Goal: Task Accomplishment & Management: Manage account settings

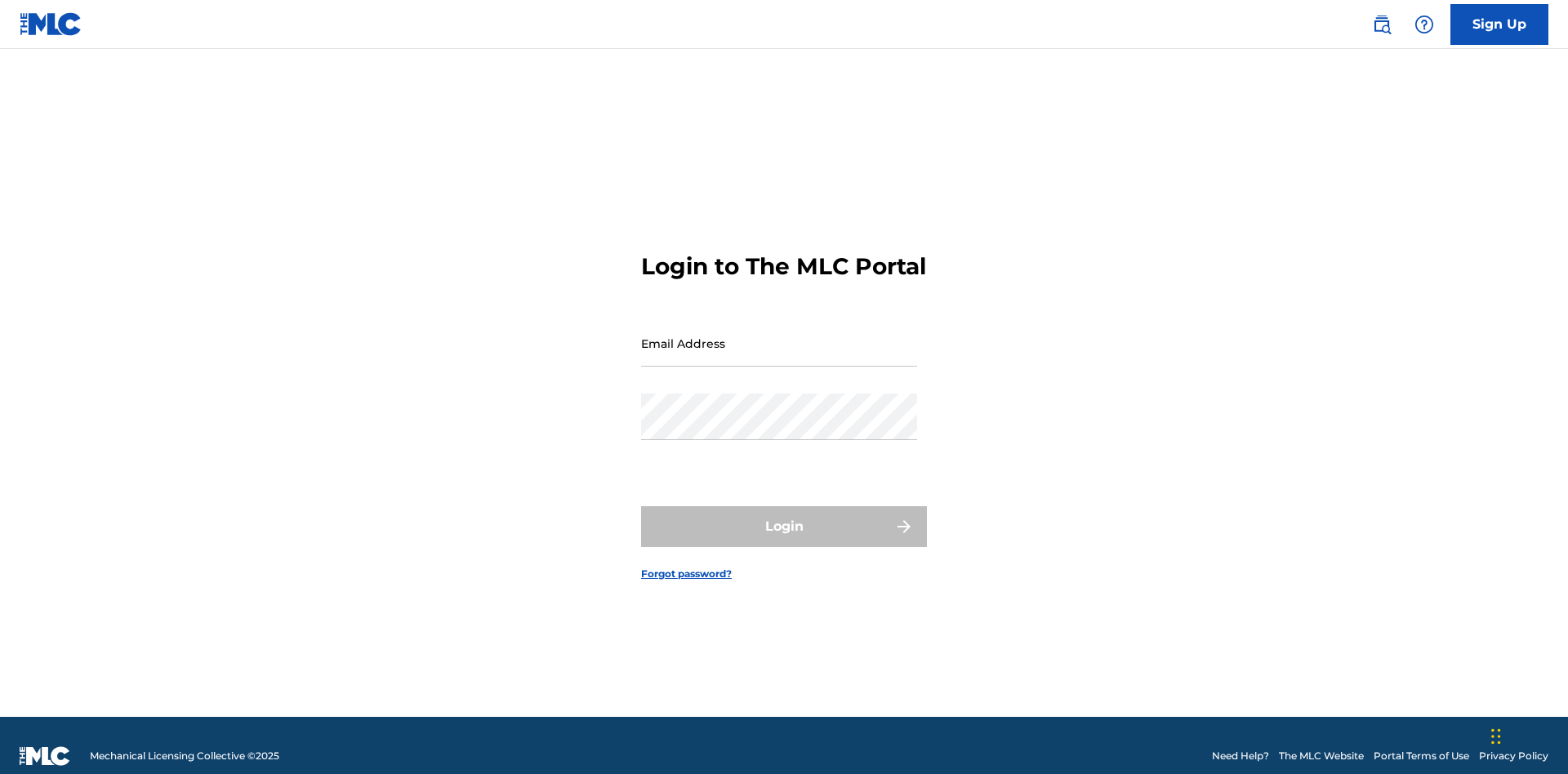
scroll to position [21, 0]
click at [779, 335] on input "Email Address" at bounding box center [779, 343] width 276 height 46
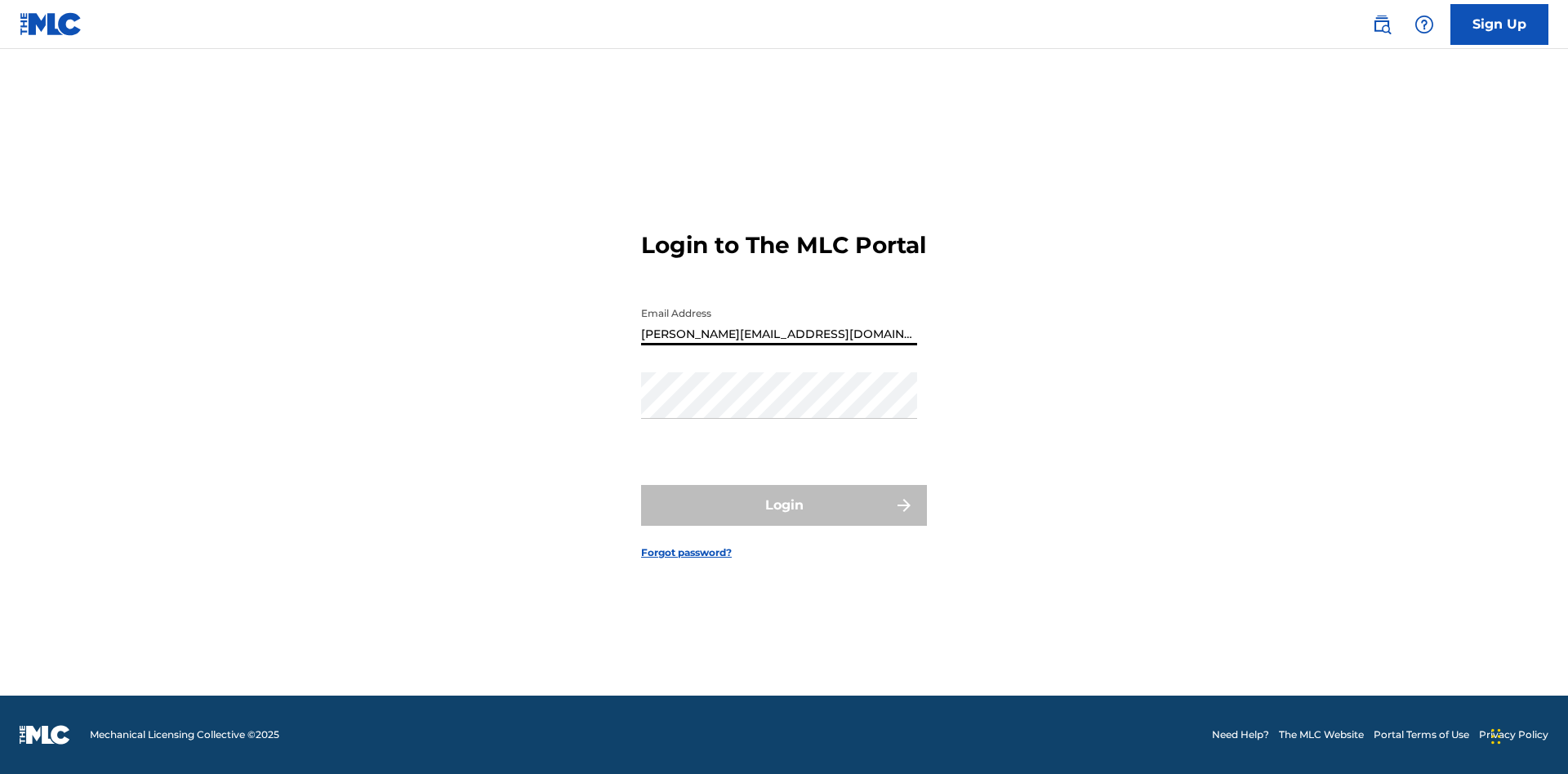
type input "[PERSON_NAME][EMAIL_ADDRESS][DOMAIN_NAME]"
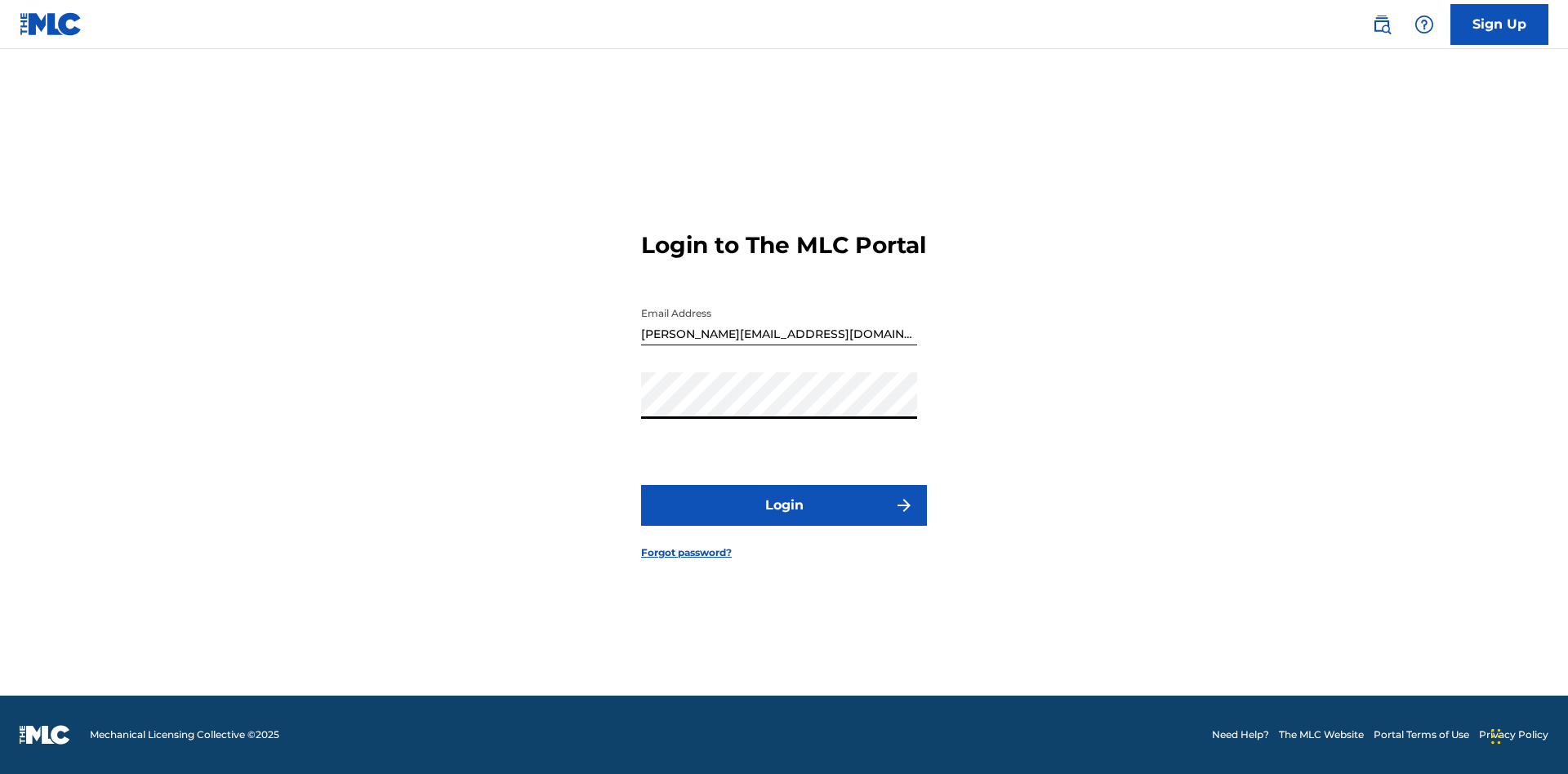
click at [784, 519] on button "Login" at bounding box center [784, 505] width 286 height 41
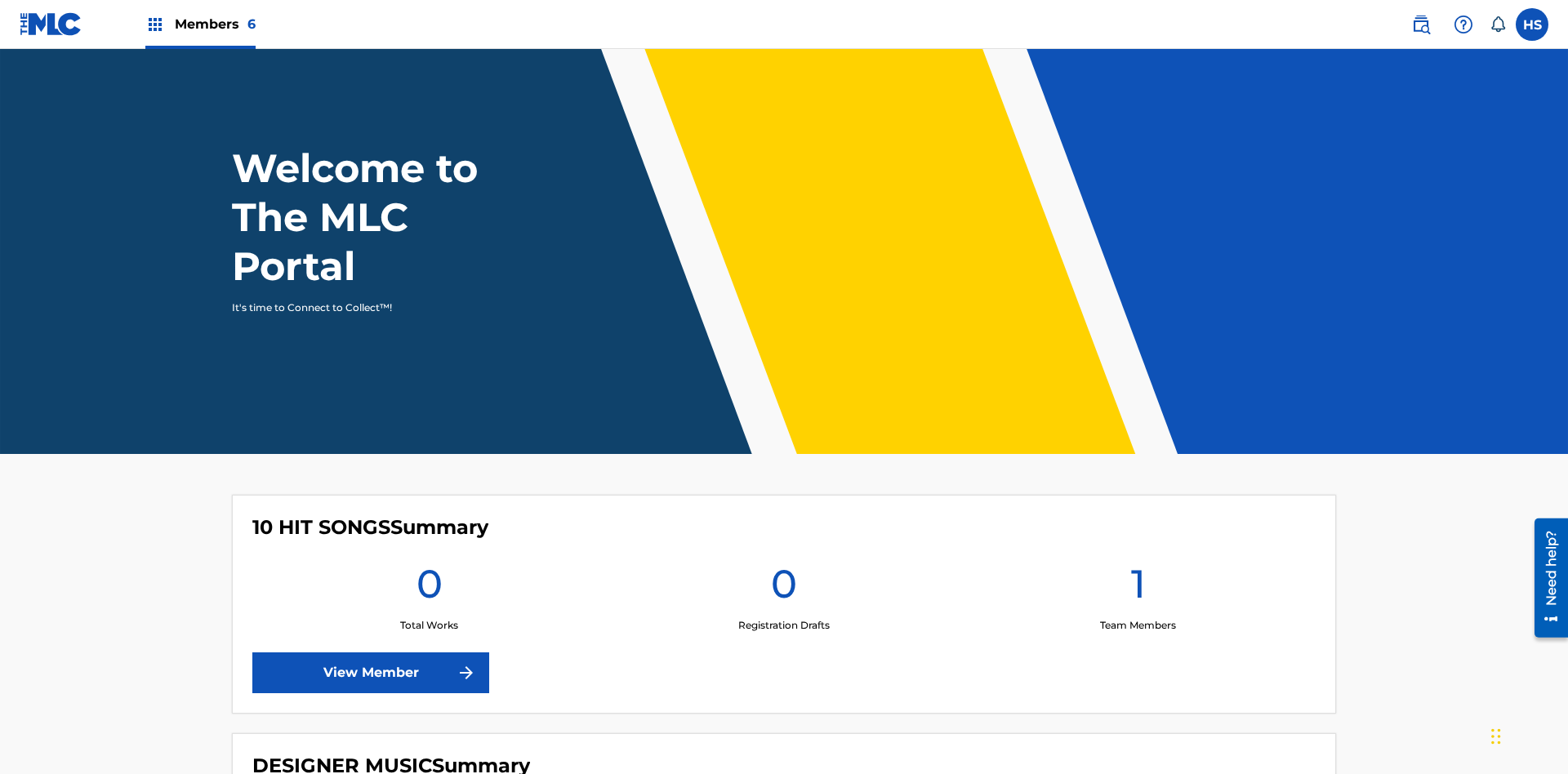
click at [200, 24] on span "Members 6" at bounding box center [215, 24] width 81 height 19
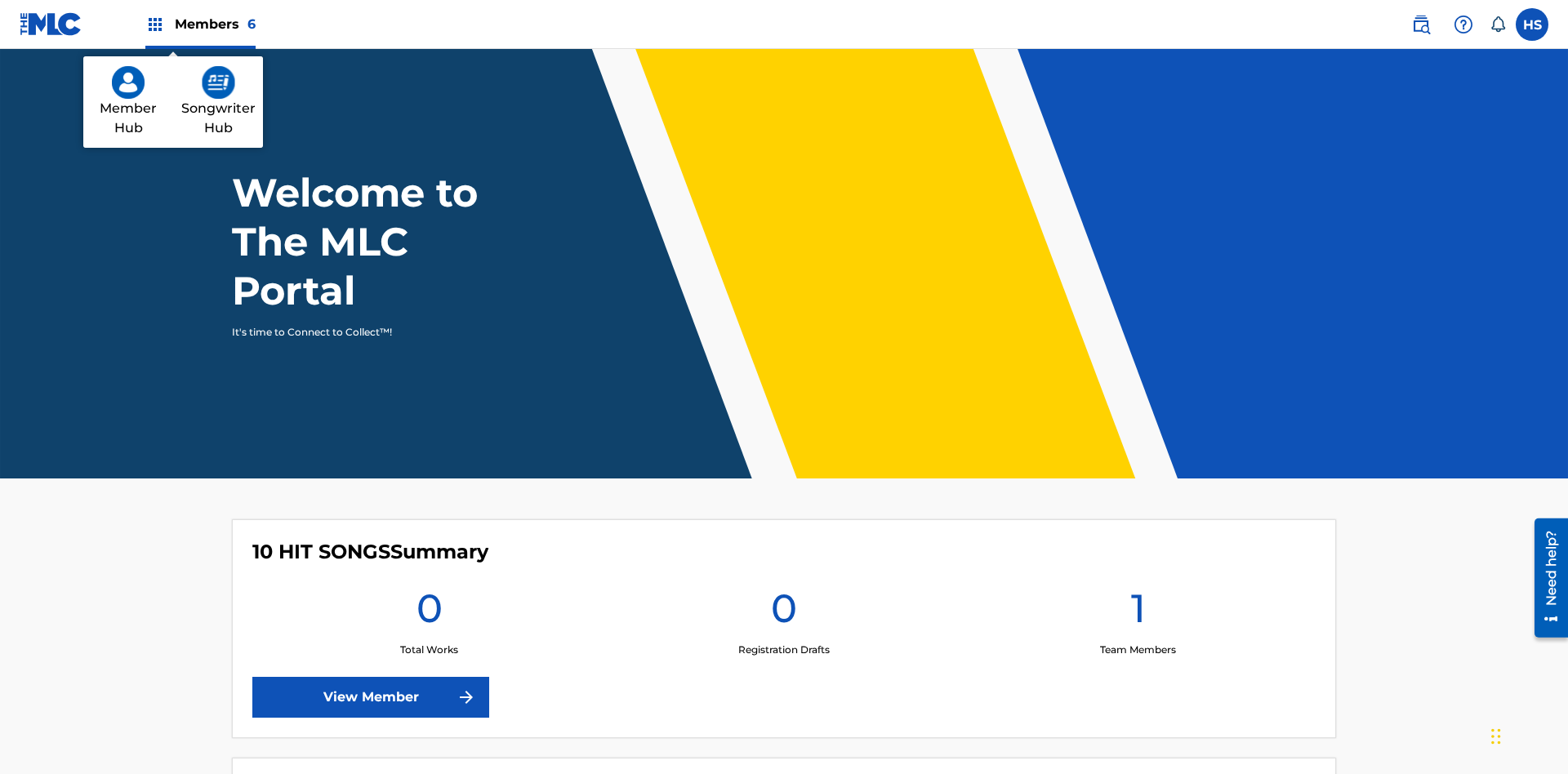
click at [218, 82] on img at bounding box center [218, 82] width 34 height 33
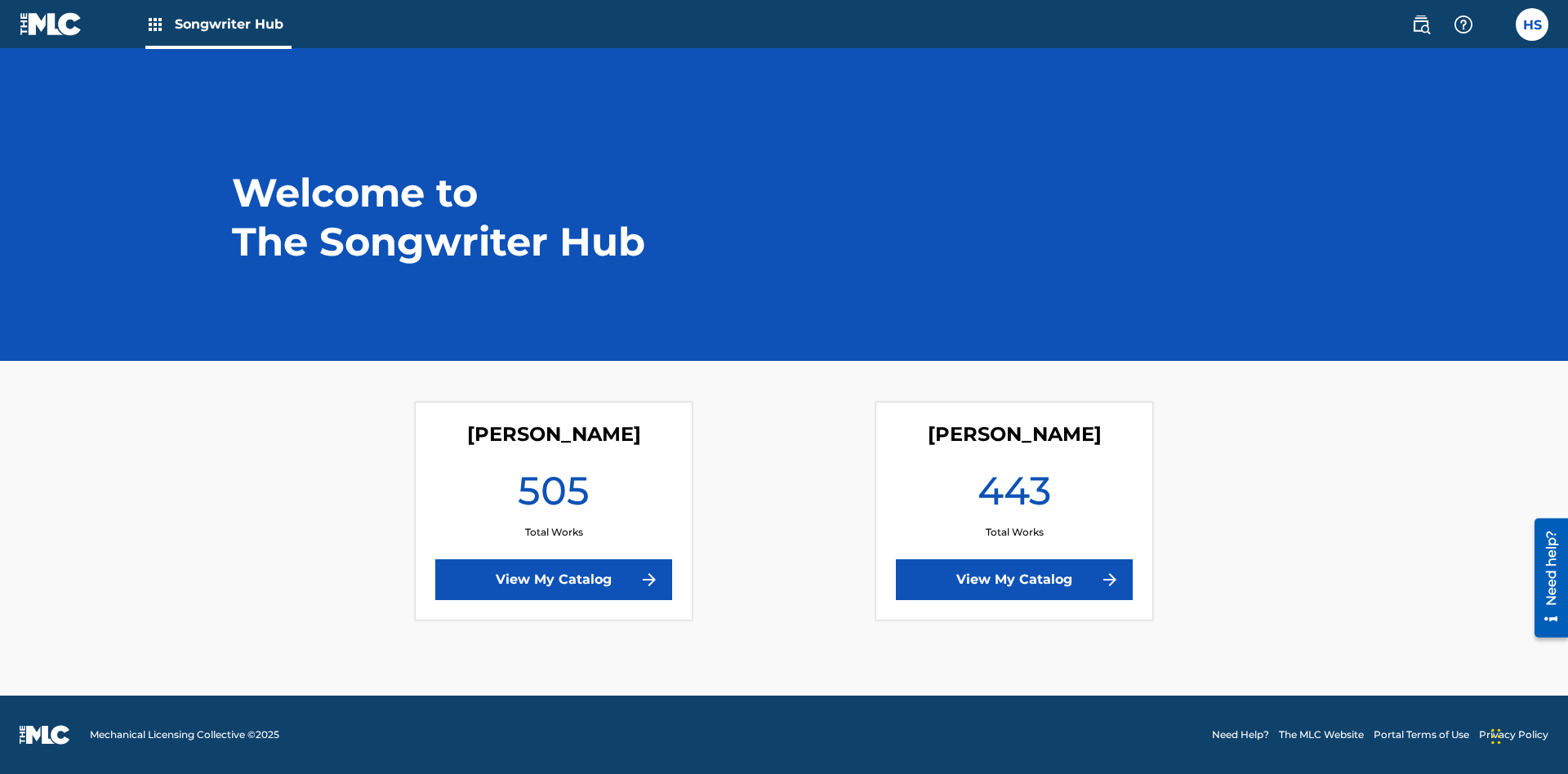
click at [1014, 579] on link "View My Catalog" at bounding box center [1014, 579] width 237 height 41
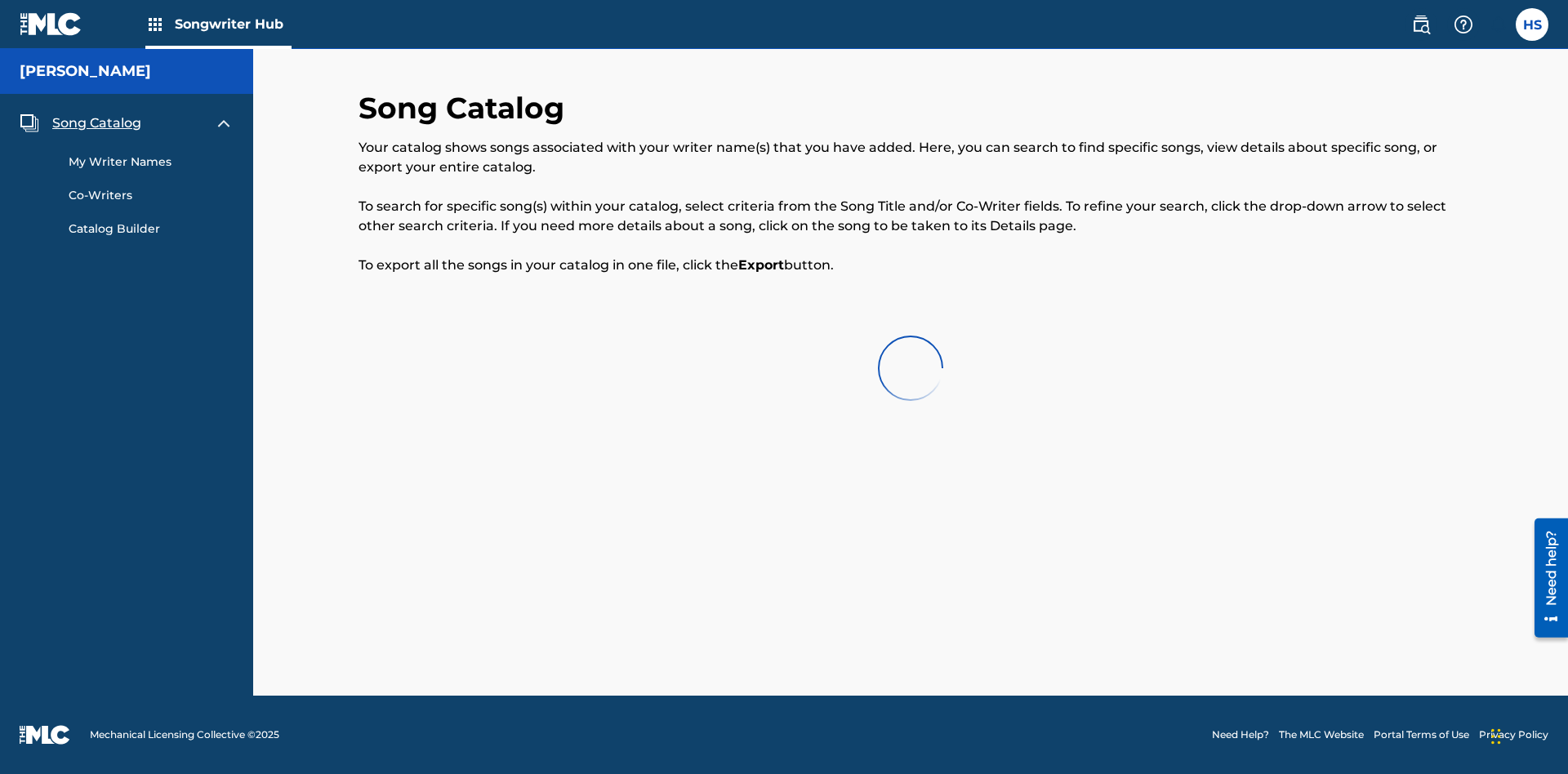
click at [96, 117] on span "Song Catalog" at bounding box center [96, 124] width 89 height 20
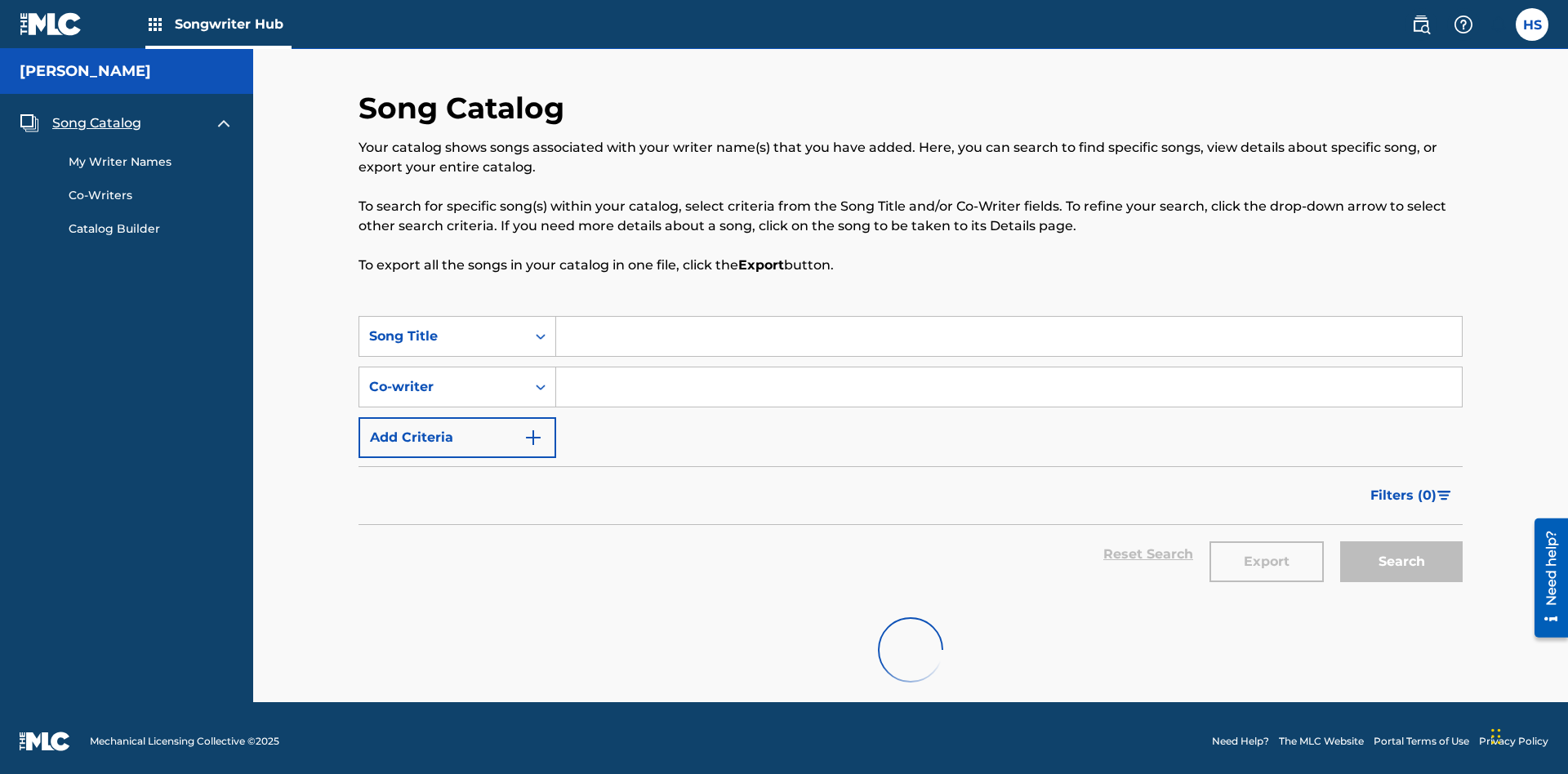
click at [151, 155] on link "My Writer Names" at bounding box center [151, 162] width 165 height 17
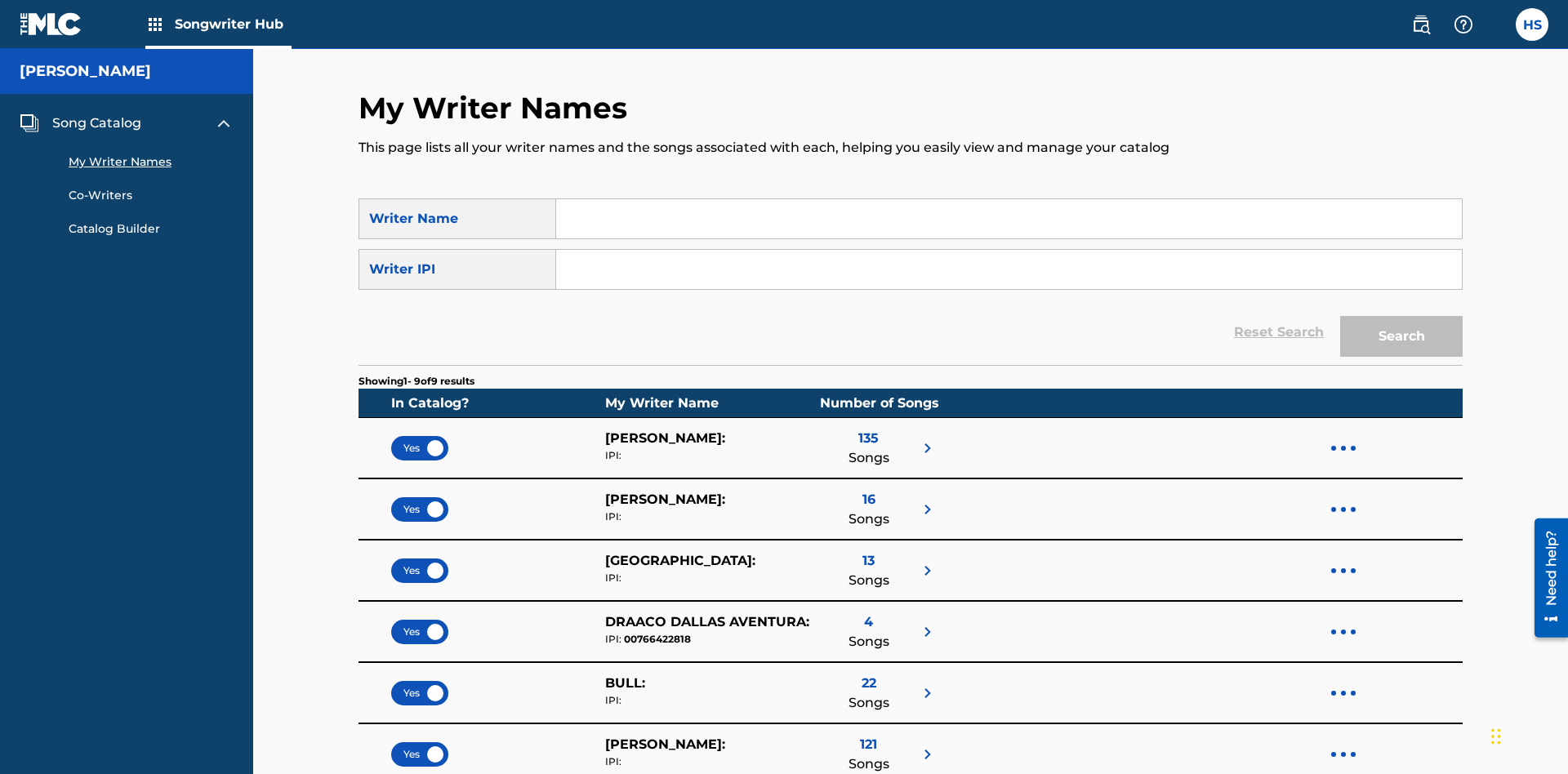
click at [1008, 218] on input "Search Form" at bounding box center [1008, 219] width 905 height 40
type input "DRAACO DALLAS AVENTURA"
click at [1008, 250] on input "Search Form" at bounding box center [1008, 270] width 905 height 40
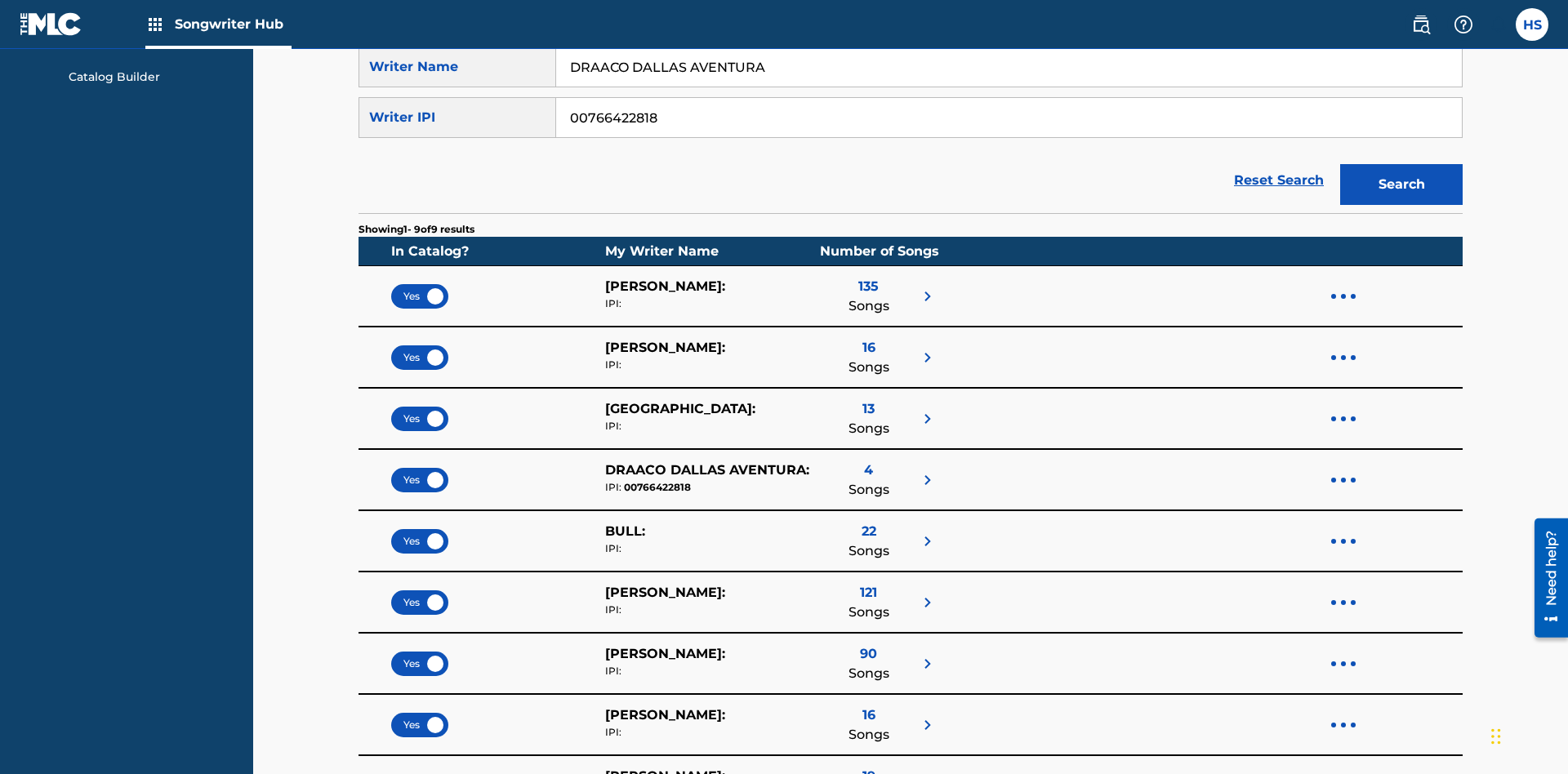
type input "00766422818"
click at [1401, 164] on button "Search" at bounding box center [1401, 185] width 123 height 41
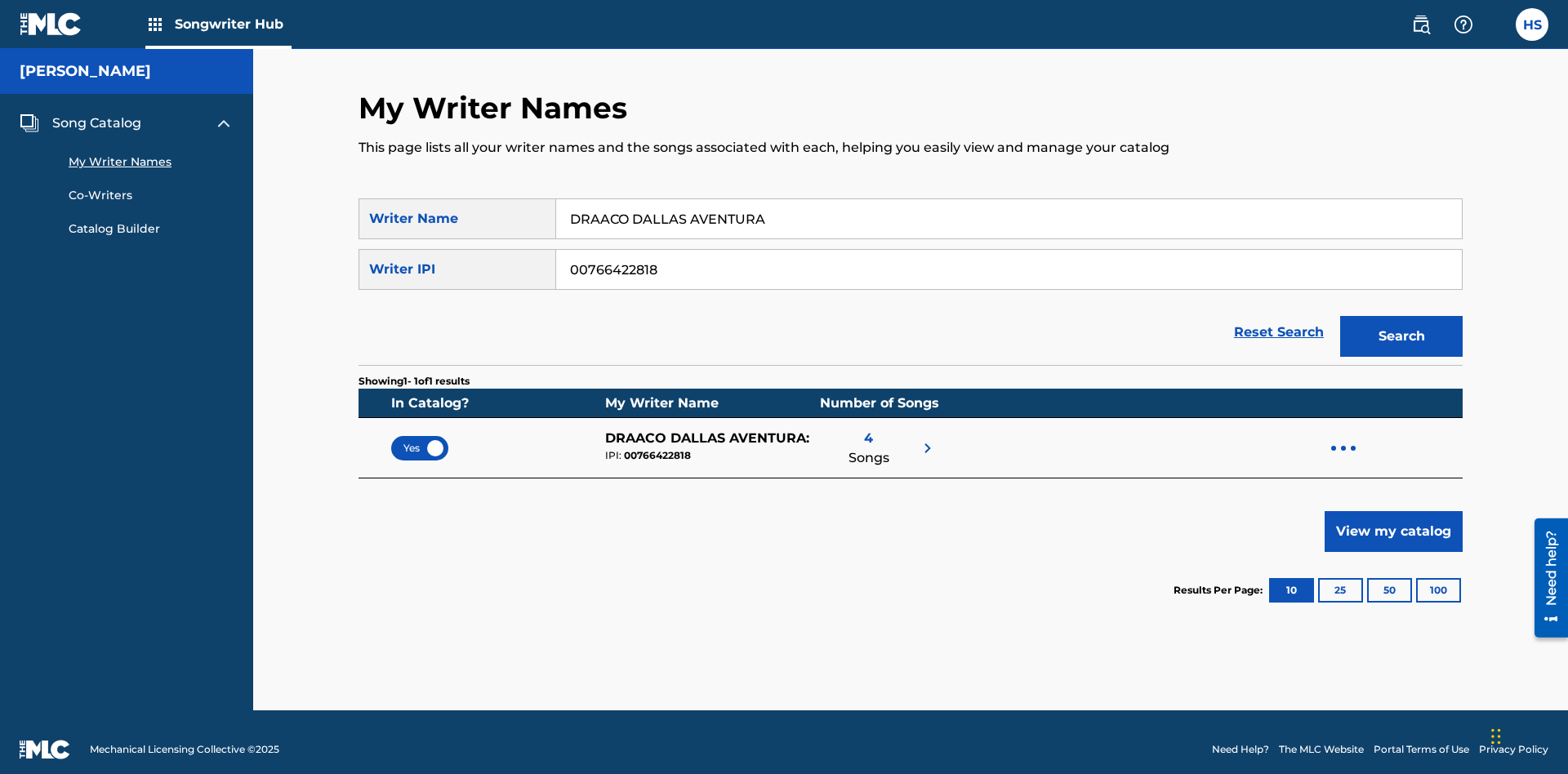
scroll to position [15, 0]
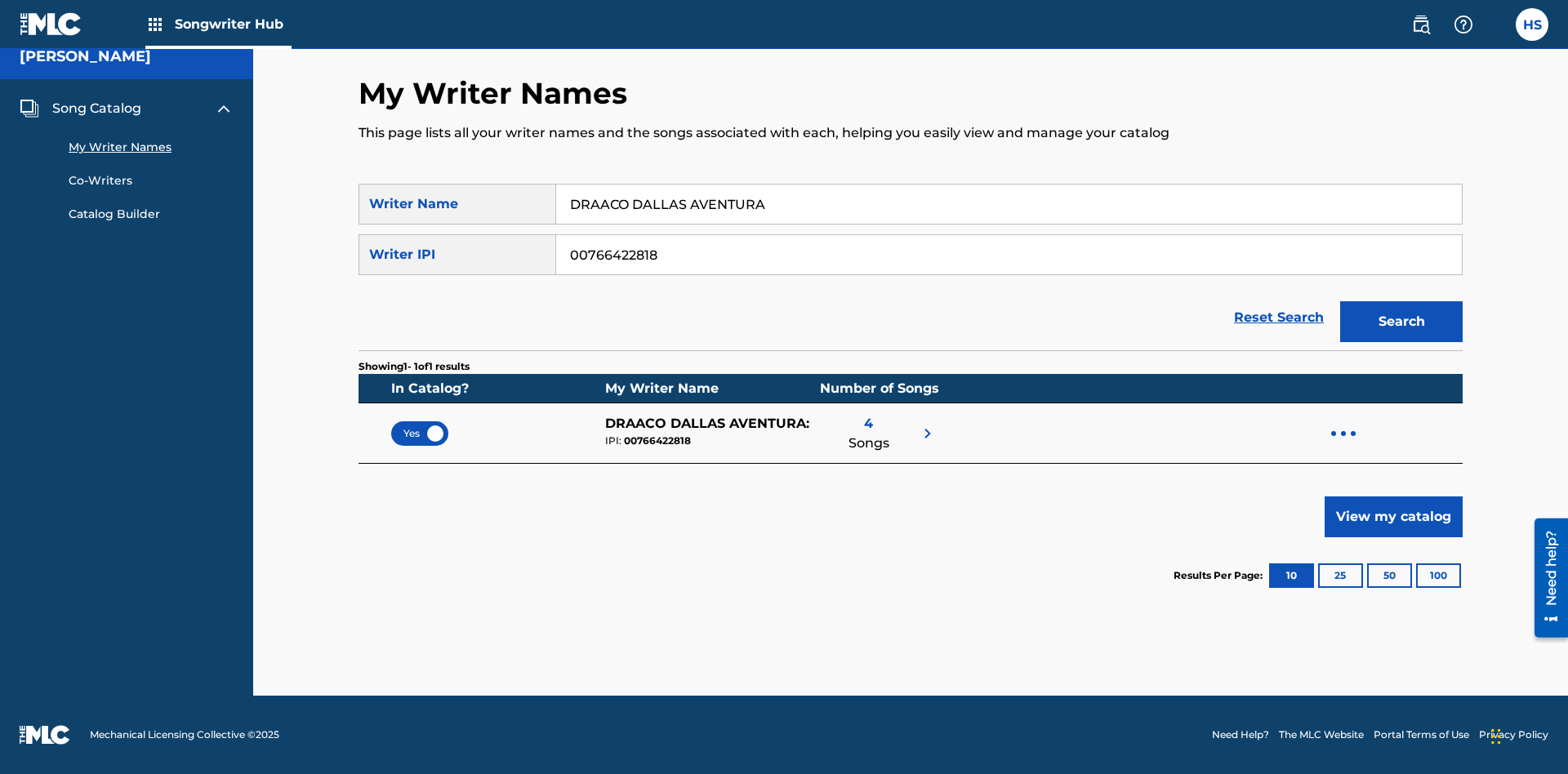
click at [1008, 204] on input "DRAACO DALLAS AVENTURA" at bounding box center [1008, 204] width 905 height 40
type input "DRAACO DALLAS AVENTURADRAACO DALLAS AVENTURA"
click at [1008, 255] on input "00766422818" at bounding box center [1008, 255] width 905 height 40
click at [1401, 321] on button "Search" at bounding box center [1401, 321] width 123 height 41
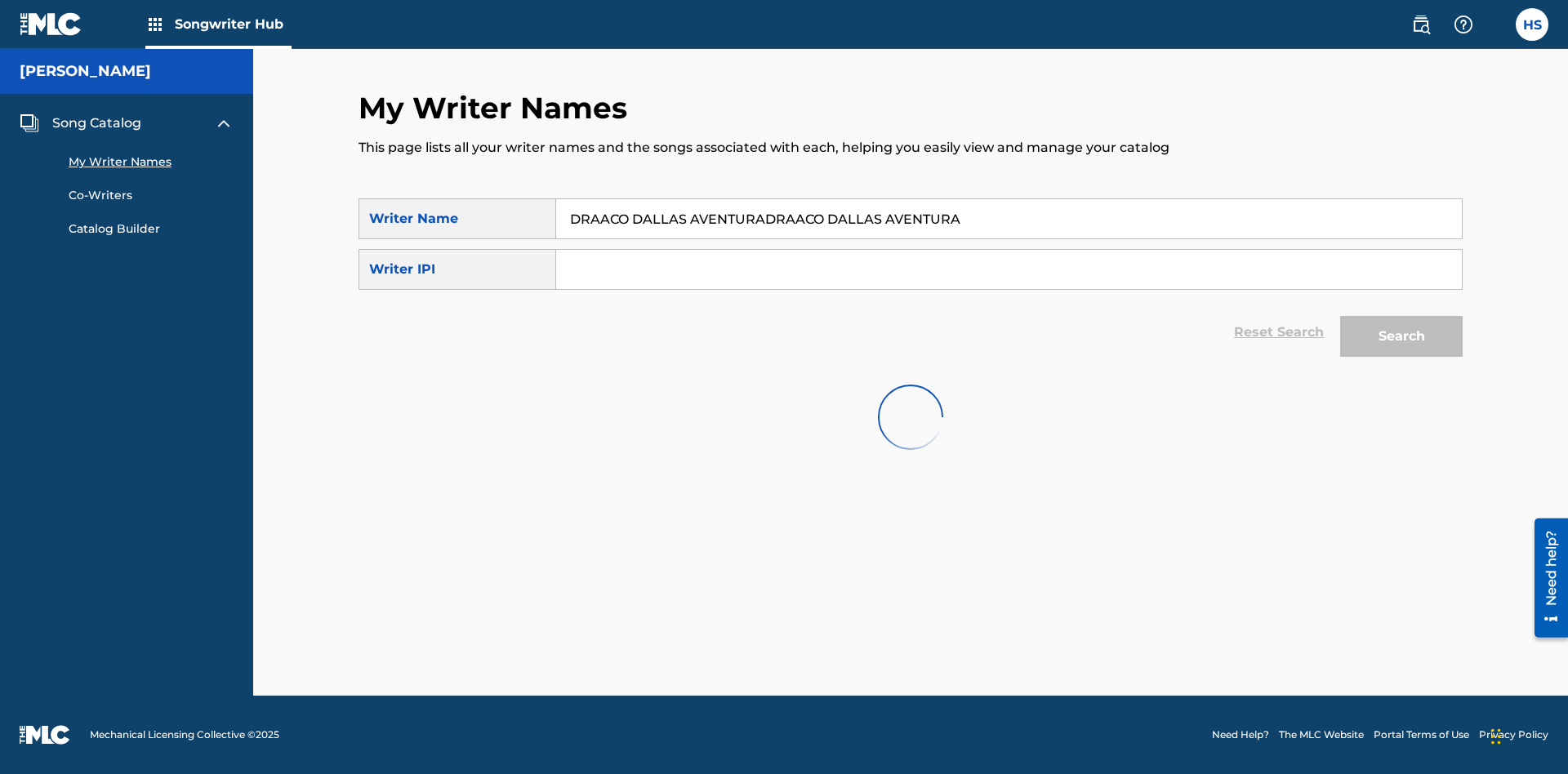
scroll to position [0, 0]
